Goal: Check status: Check status

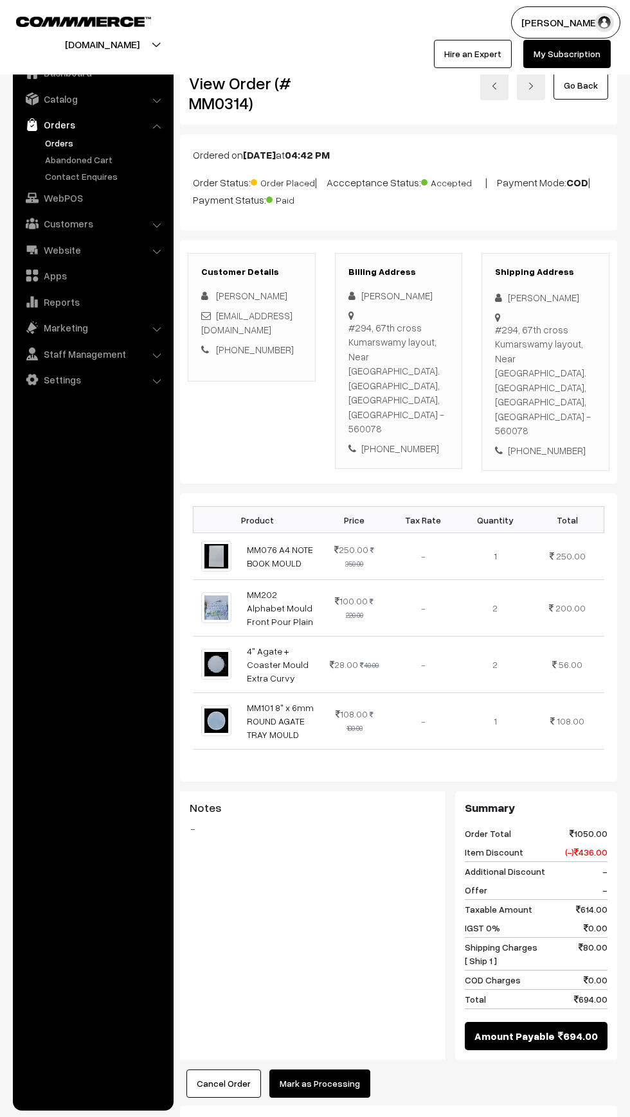
click at [48, 139] on link "Orders" at bounding box center [105, 142] width 127 height 13
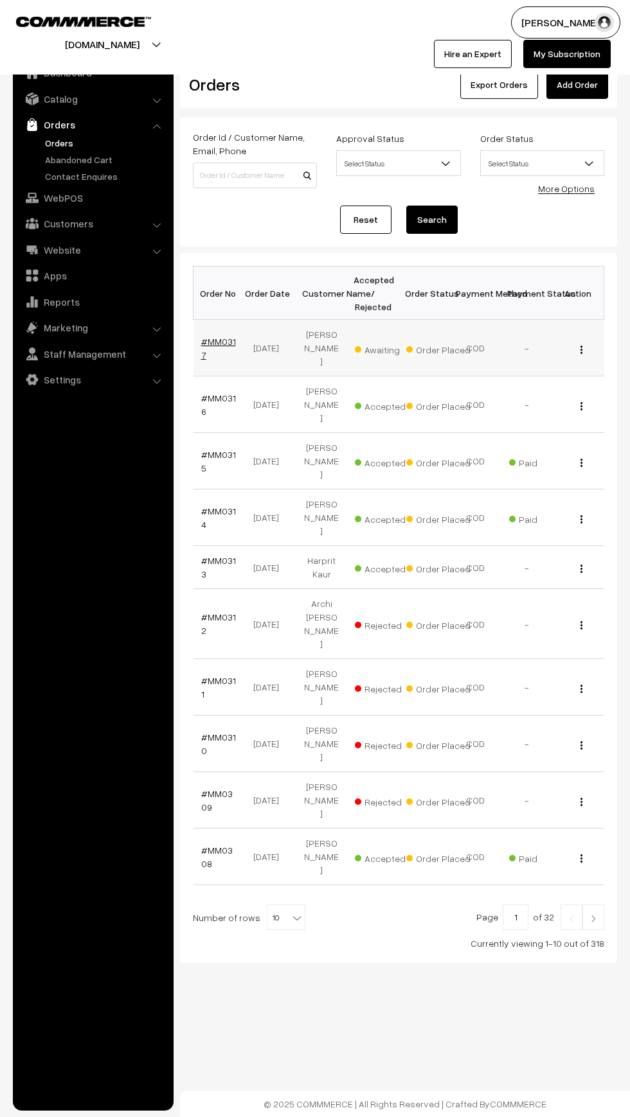
click at [208, 342] on link "#MM0317" at bounding box center [218, 348] width 35 height 24
